Goal: Task Accomplishment & Management: Manage account settings

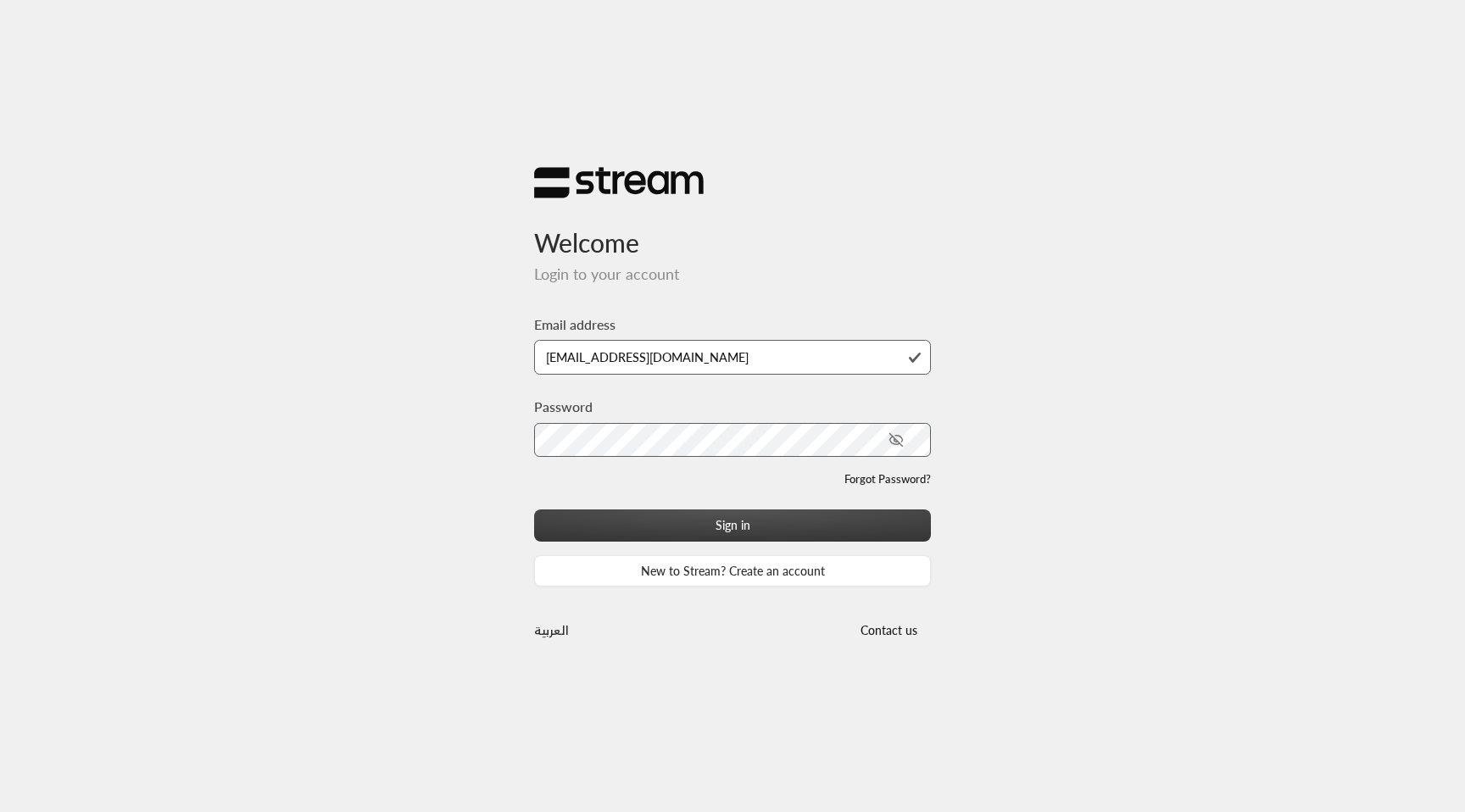
click at [820, 525] on button "Sign in" at bounding box center [732, 526] width 397 height 32
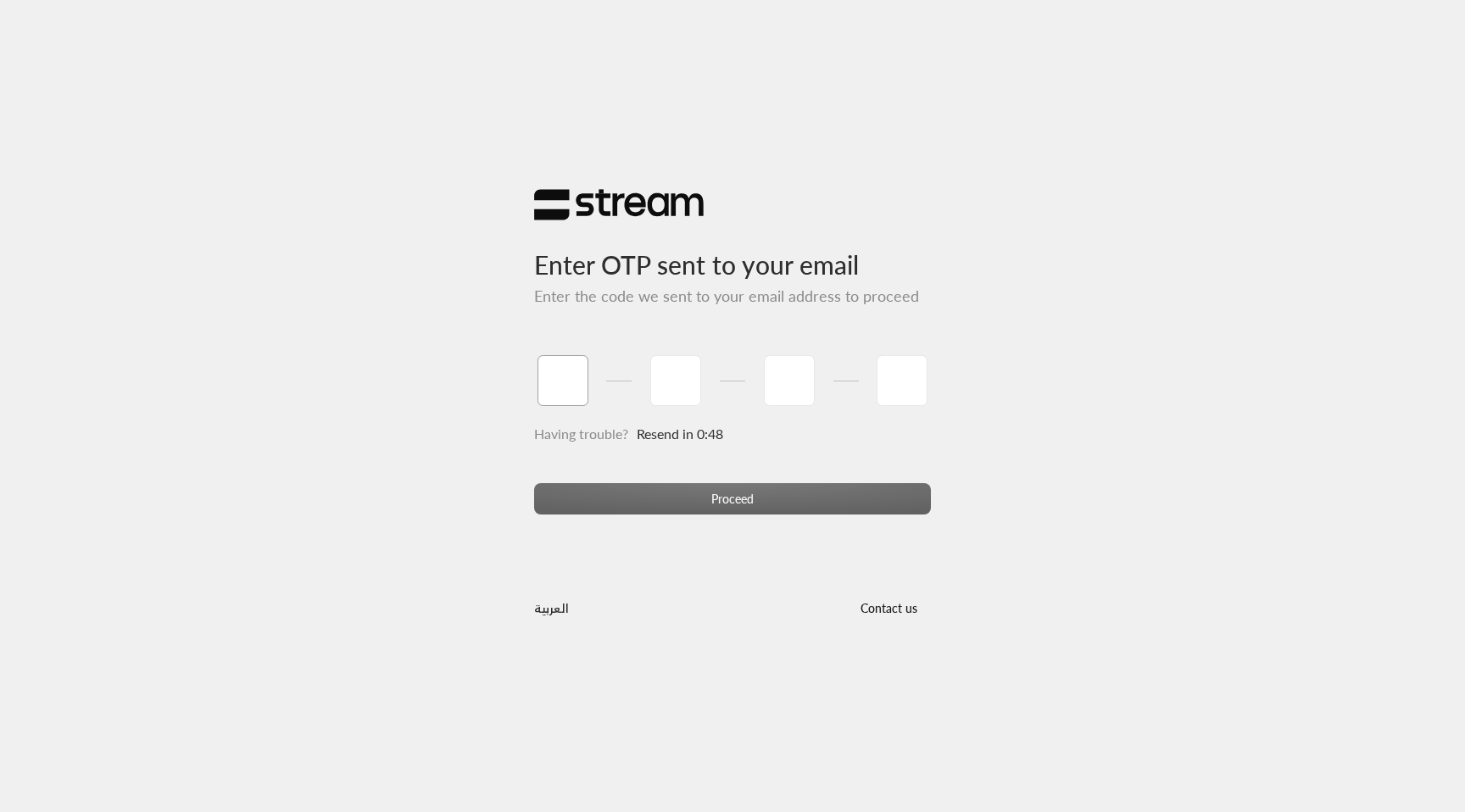
paste input "1"
type input "1"
type input "8"
